Goal: Communication & Community: Ask a question

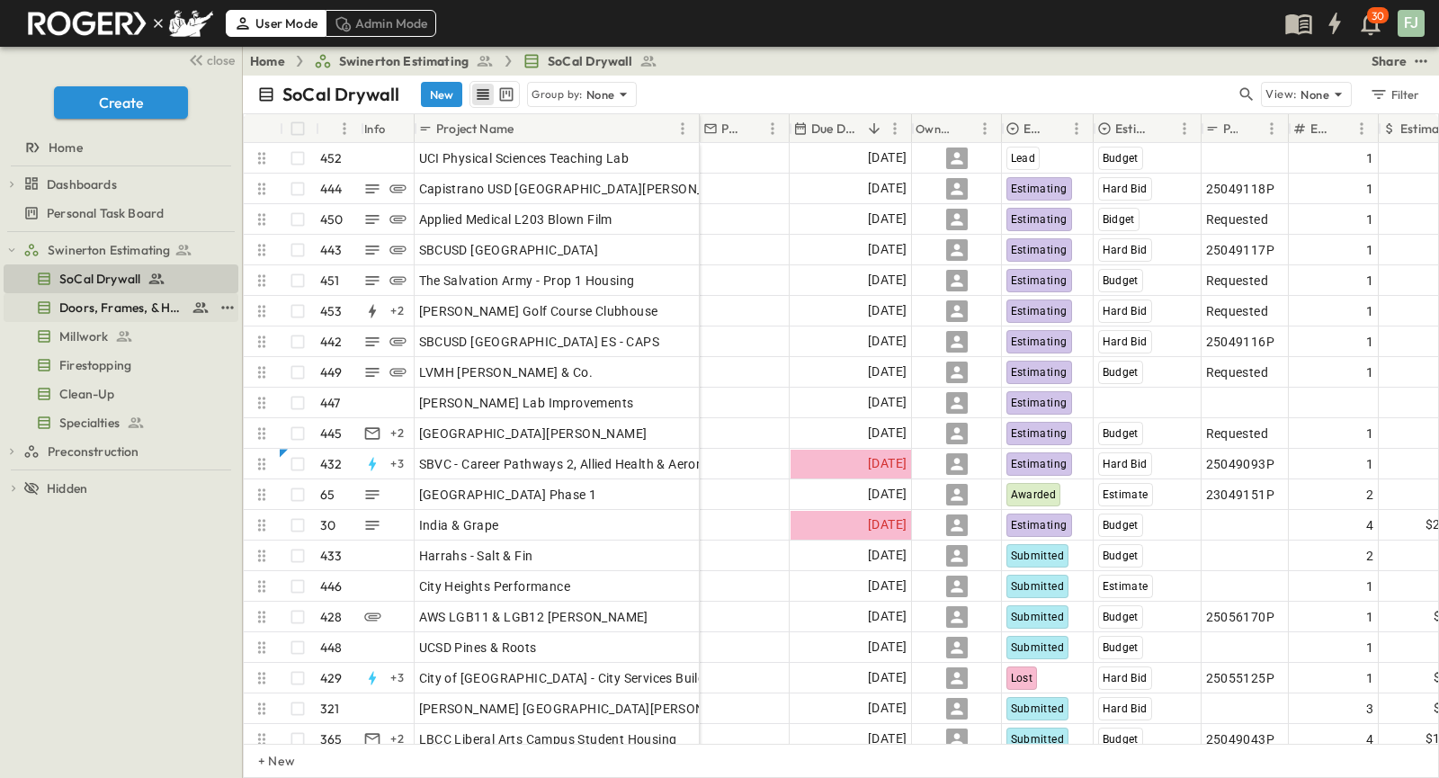
click at [129, 298] on span "Doors, Frames, & Hardware" at bounding box center [121, 307] width 125 height 18
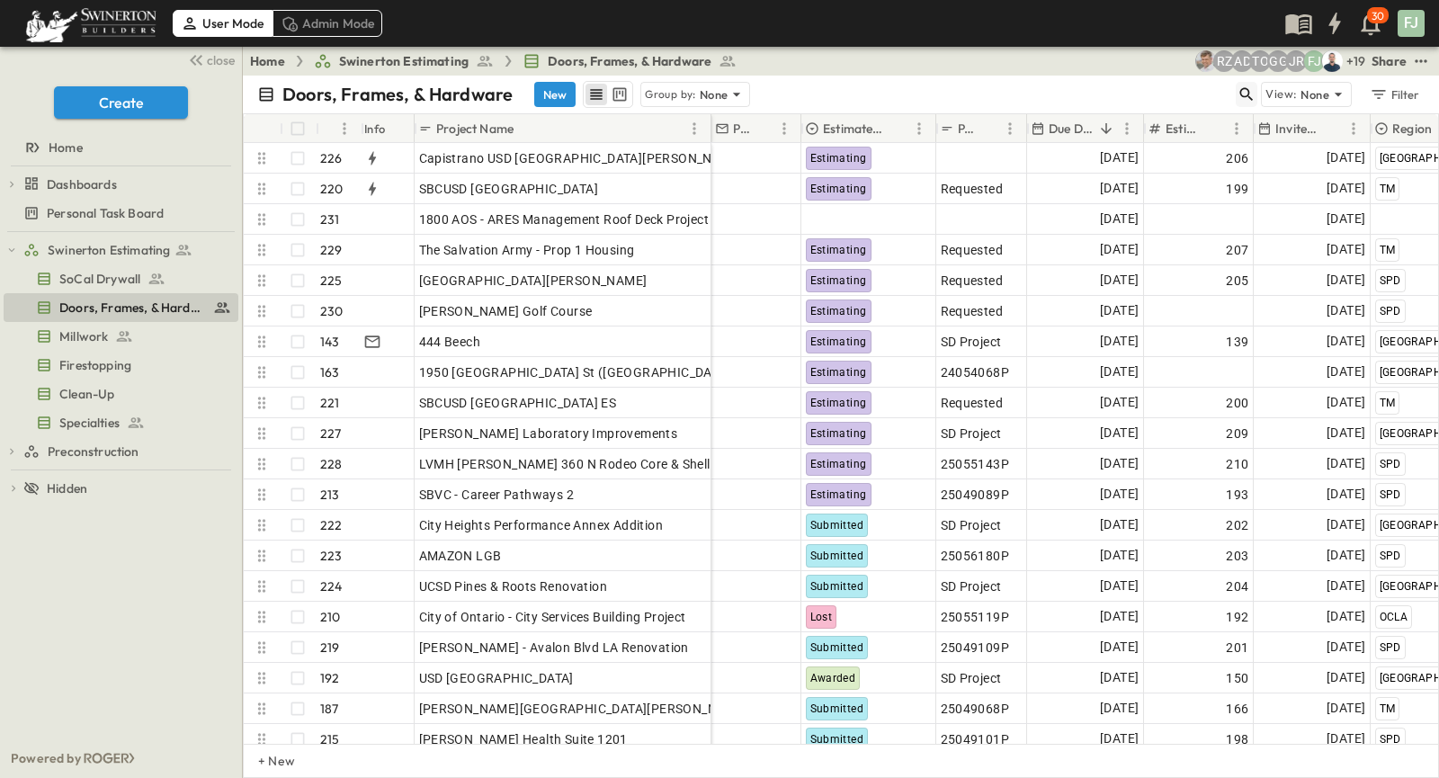
click at [1253, 88] on icon "button" at bounding box center [1246, 94] width 13 height 13
click at [1184, 87] on input "text" at bounding box center [1152, 94] width 126 height 26
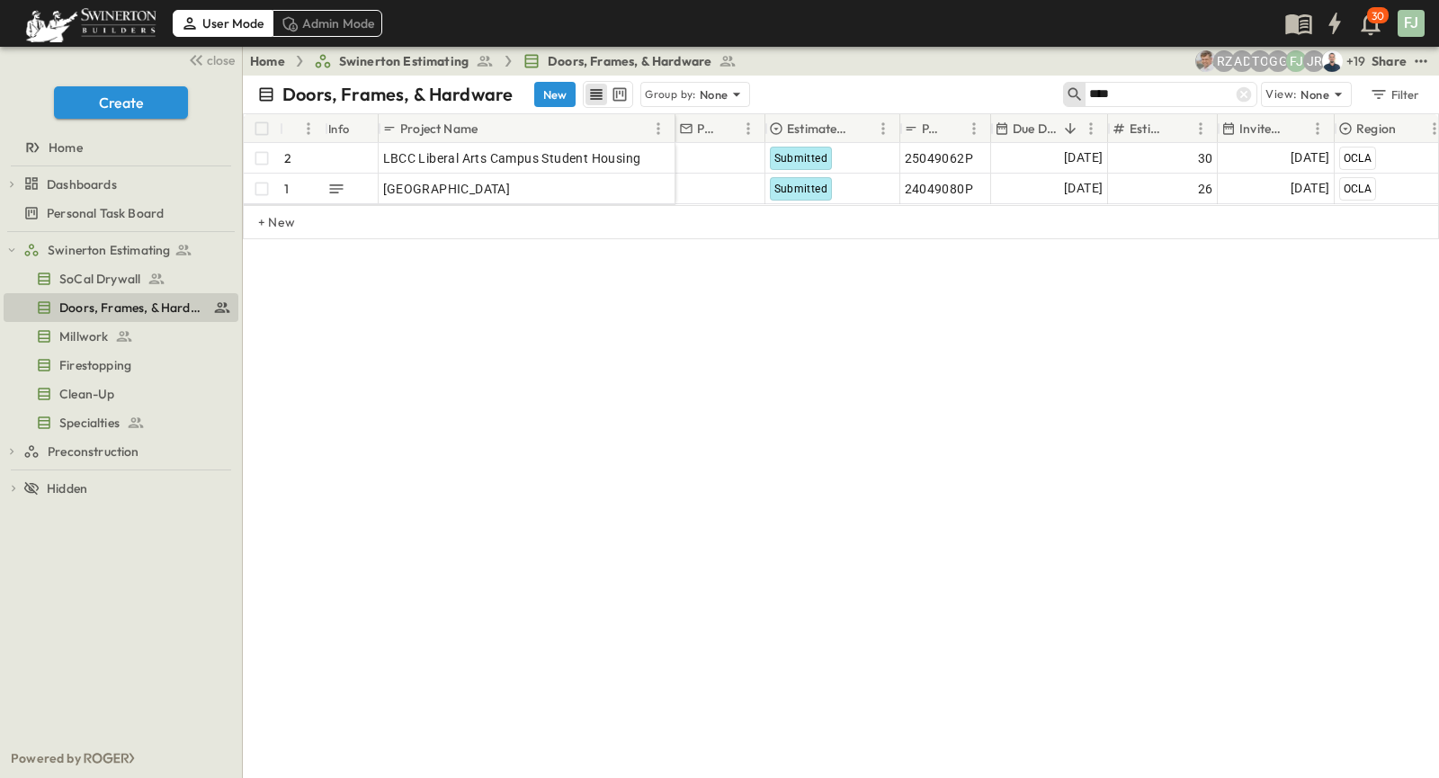
type input "****"
